Goal: Transaction & Acquisition: Subscribe to service/newsletter

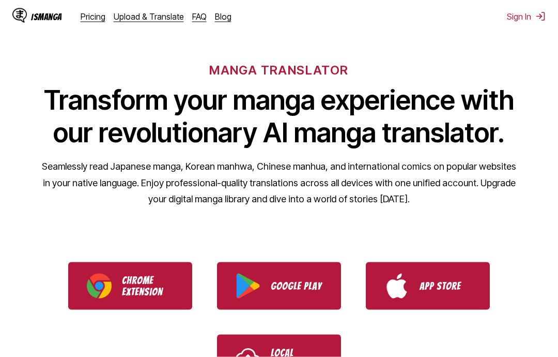
scroll to position [167, 0]
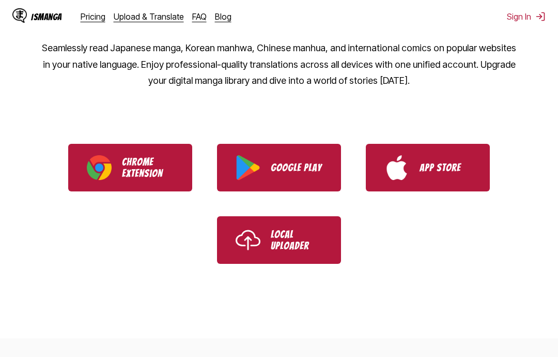
click at [309, 164] on p "Google Play" at bounding box center [297, 167] width 52 height 11
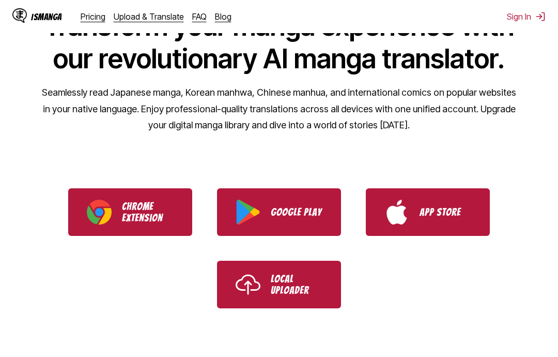
scroll to position [0, 0]
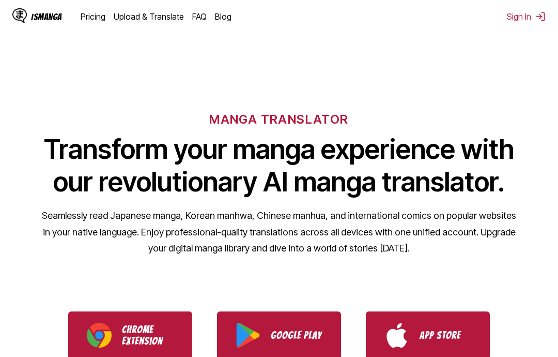
click at [33, 14] on div "IsManga" at bounding box center [46, 17] width 31 height 10
click at [48, 16] on div "IsManga" at bounding box center [46, 17] width 31 height 10
click at [53, 12] on div "IsManga" at bounding box center [46, 17] width 31 height 10
click at [99, 13] on link "Pricing" at bounding box center [93, 16] width 25 height 10
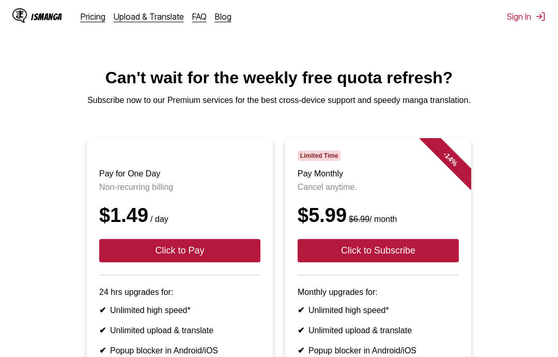
click at [99, 16] on link "Pricing" at bounding box center [93, 16] width 25 height 10
